Goal: Information Seeking & Learning: Learn about a topic

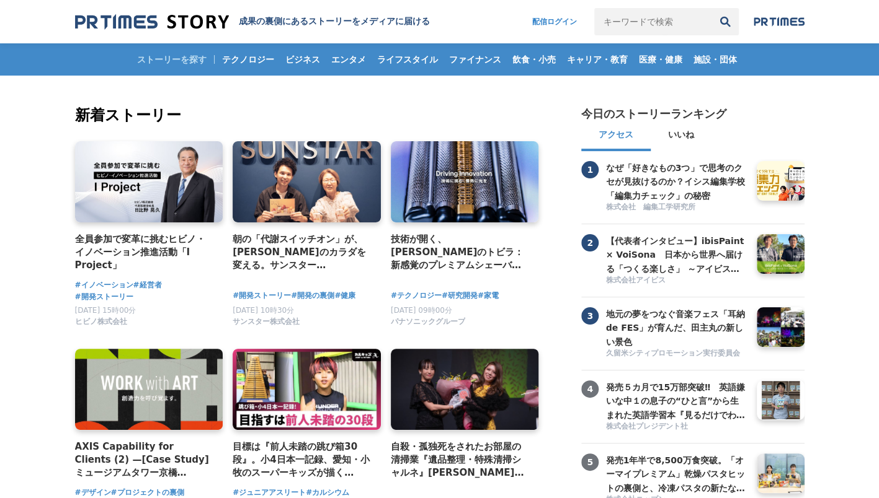
scroll to position [248, 0]
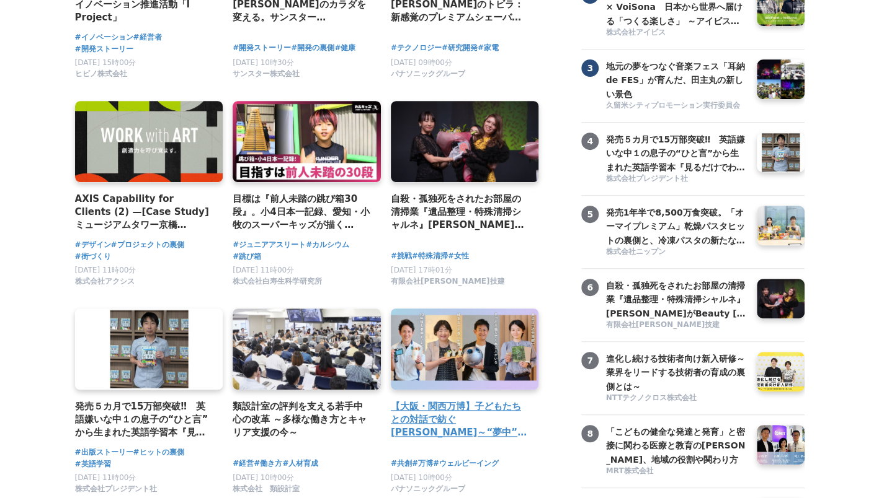
click at [467, 363] on link at bounding box center [465, 350] width 156 height 86
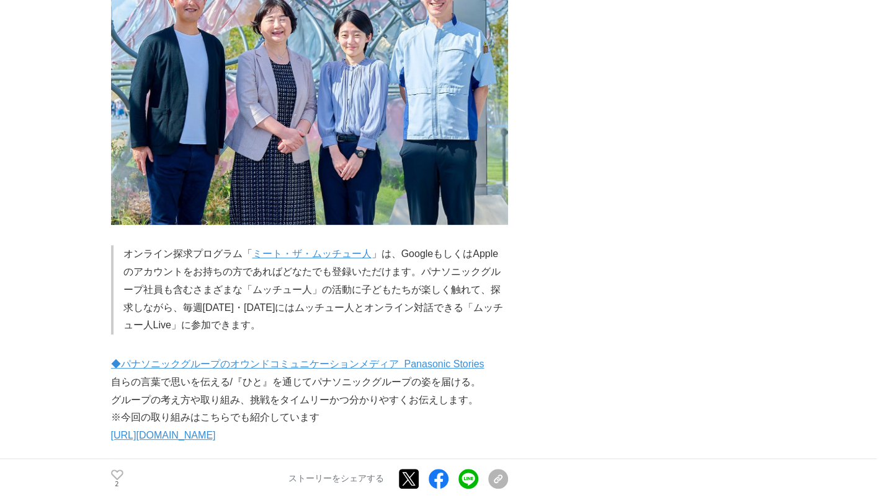
scroll to position [5208, 0]
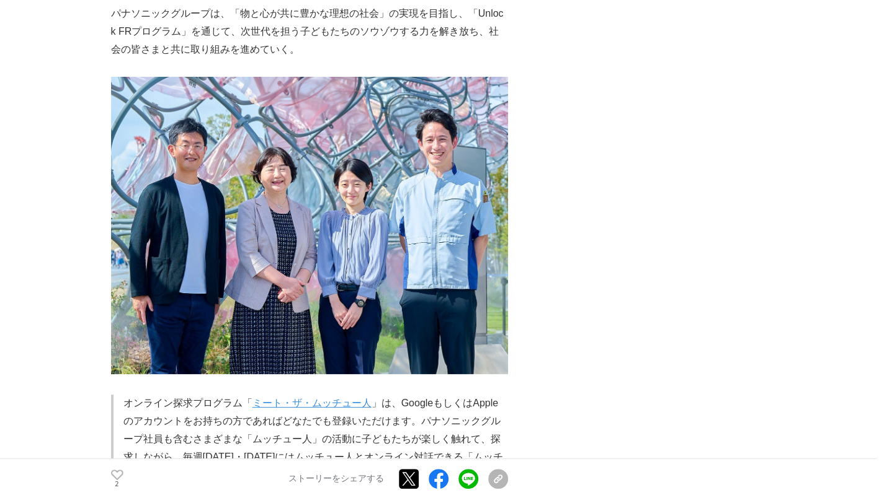
drag, startPoint x: 349, startPoint y: 415, endPoint x: 113, endPoint y: 328, distance: 251.3
copy div "◆パナソニックグループのオウンドコミュニケーションメディア Panasonic Stories 自らの言葉で思いを伝える/『ひと』を通じてパナソニックグループ…"
